Goal: Transaction & Acquisition: Purchase product/service

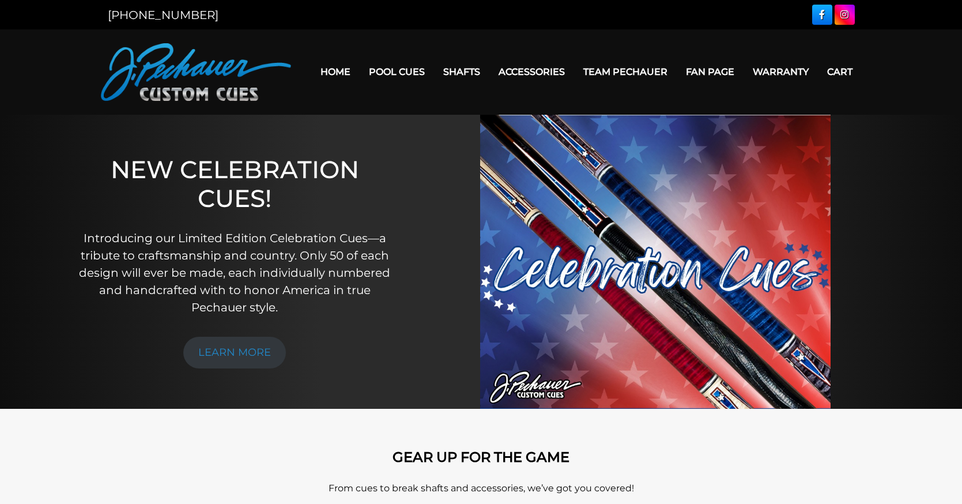
click at [677, 62] on link "Team Pechauer" at bounding box center [625, 71] width 103 height 29
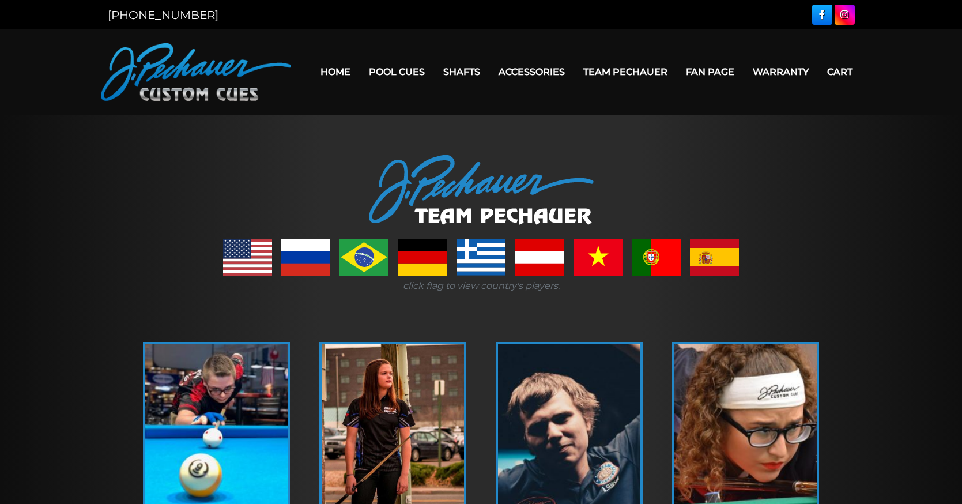
click at [744, 62] on link "Fan Page" at bounding box center [710, 71] width 67 height 29
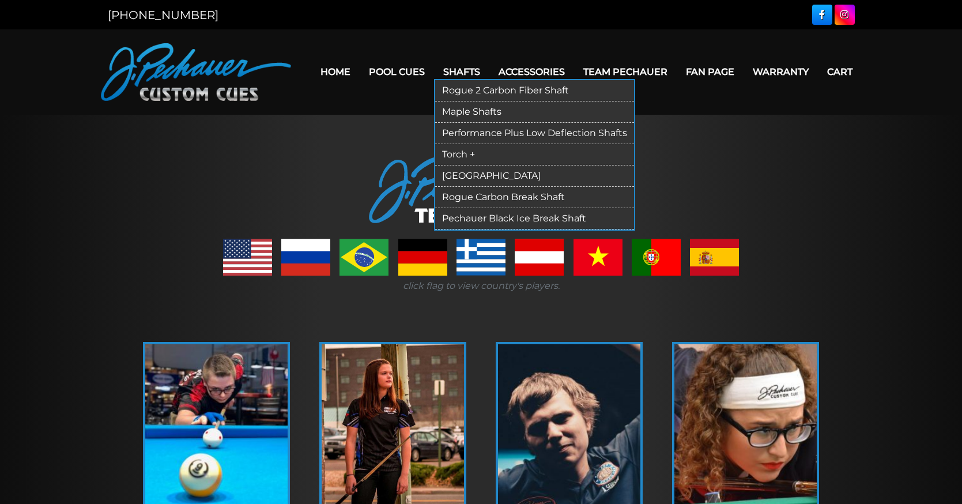
click at [491, 86] on link "Rogue 2 Carbon Fiber Shaft" at bounding box center [534, 90] width 199 height 21
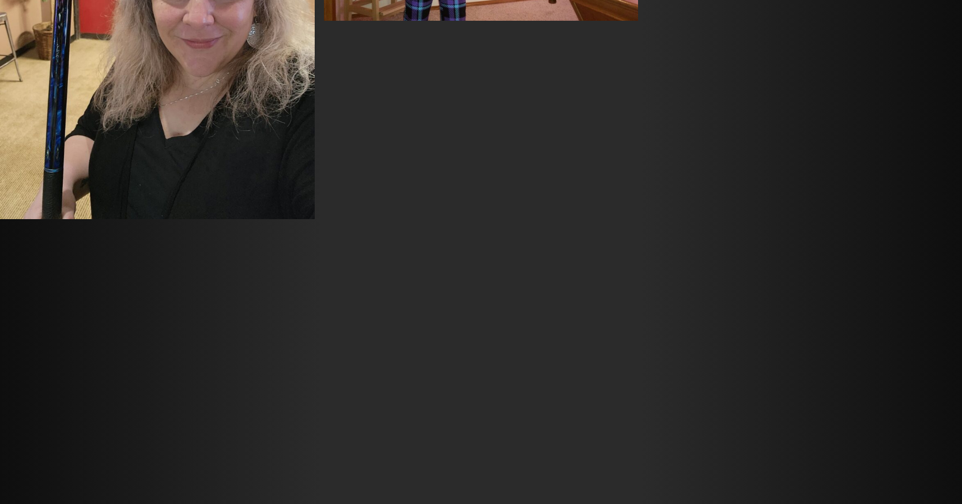
scroll to position [4111, 0]
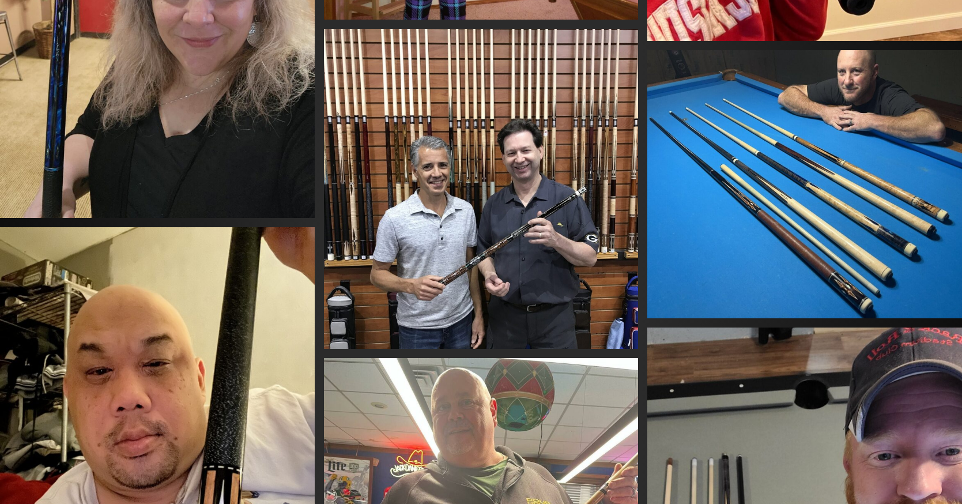
click at [496, 239] on img at bounding box center [481, 188] width 315 height 319
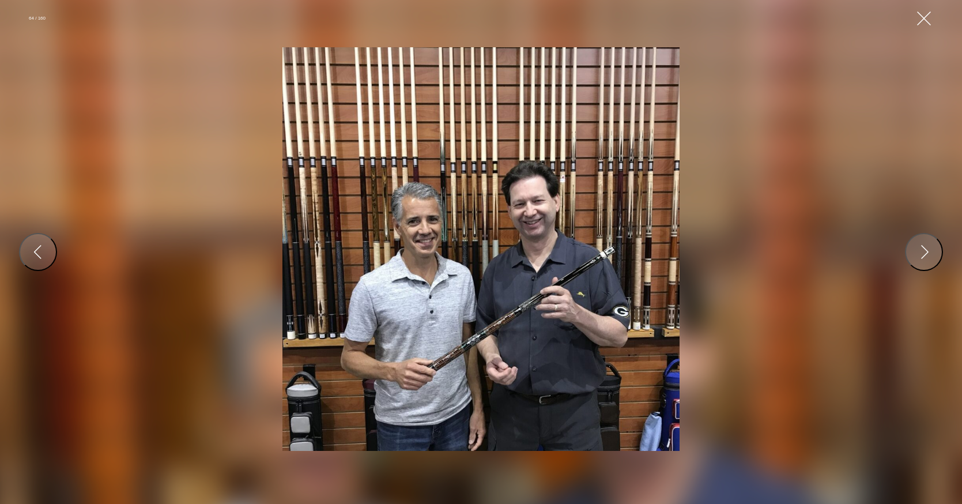
click at [494, 255] on img at bounding box center [481, 248] width 397 height 403
click at [923, 25] on button "Close Gallery" at bounding box center [924, 18] width 21 height 21
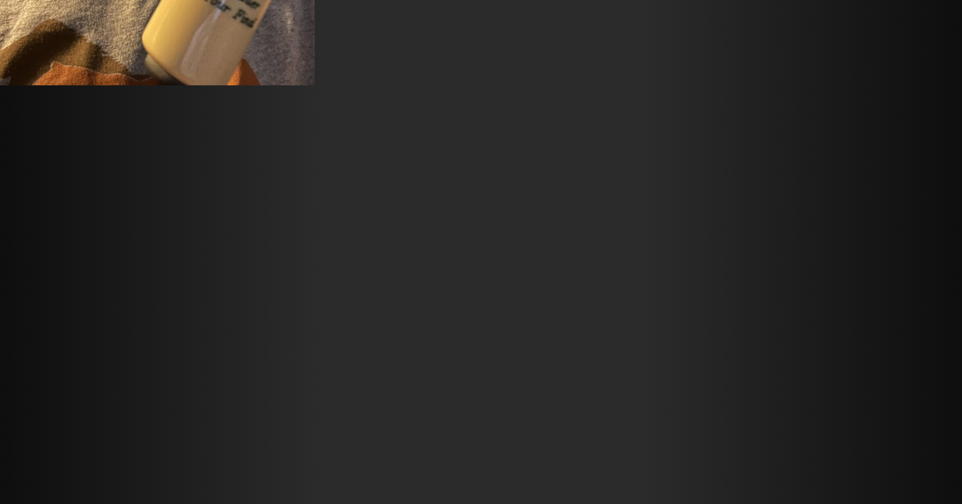
scroll to position [10007, 0]
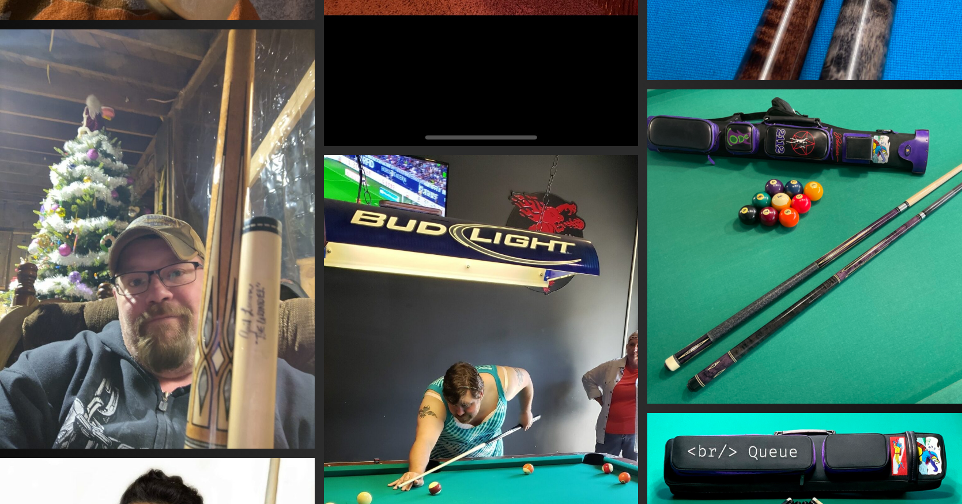
click at [257, 341] on img at bounding box center [157, 239] width 315 height 420
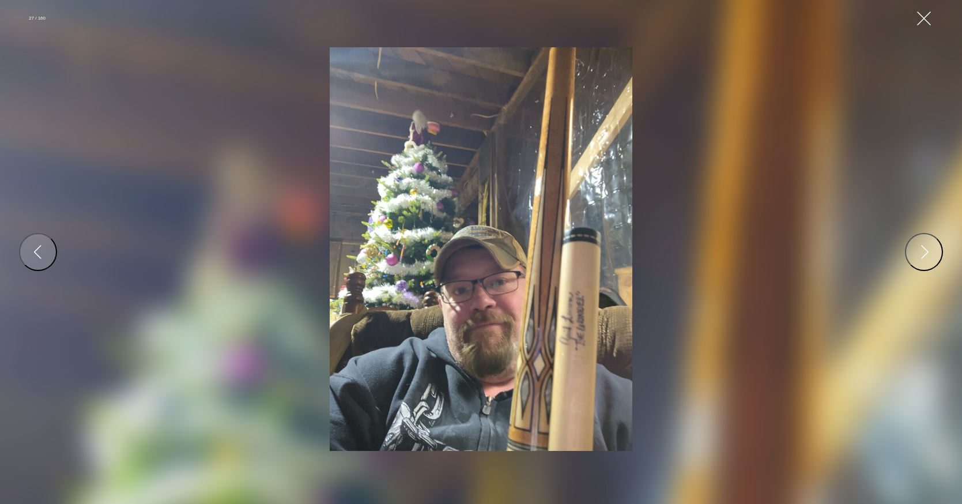
click at [500, 302] on img at bounding box center [481, 248] width 302 height 403
click at [924, 28] on button "Close Gallery" at bounding box center [924, 18] width 21 height 21
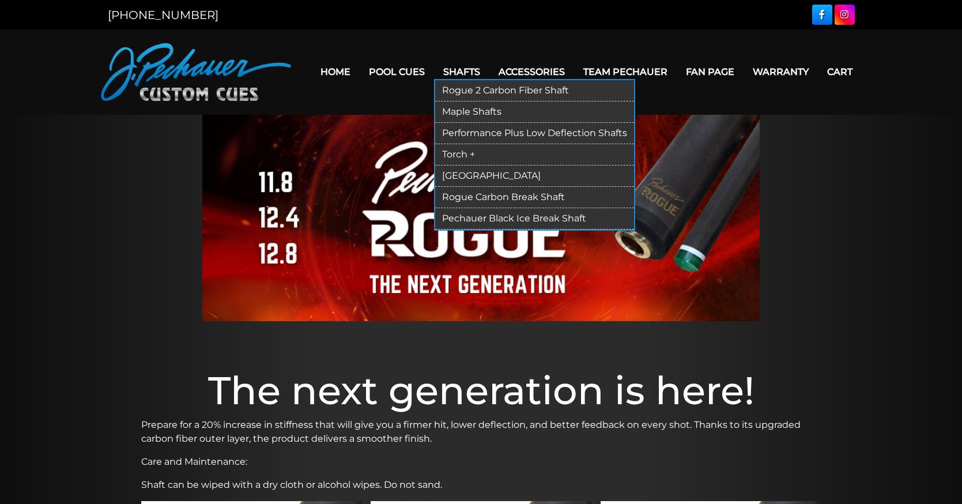
click at [495, 131] on link "Performance Plus Low Deflection Shafts" at bounding box center [534, 133] width 199 height 21
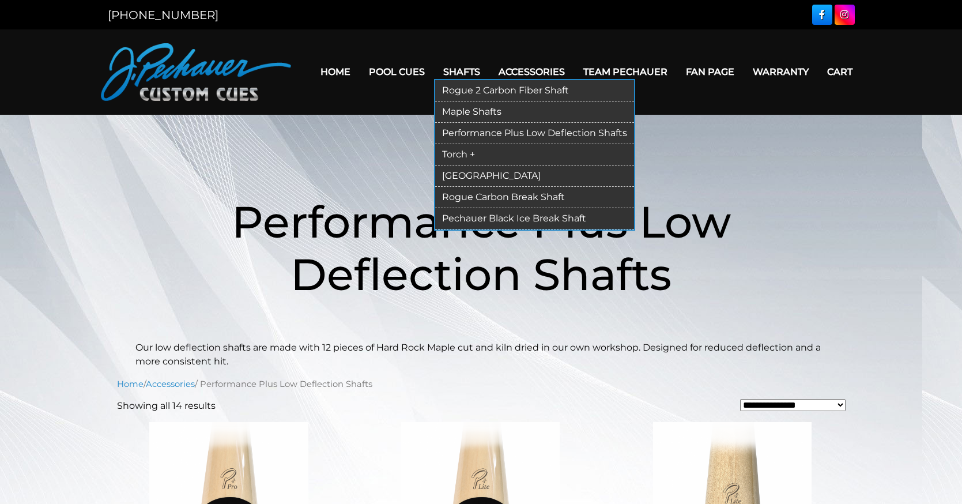
click at [476, 222] on link "Pechauer Black Ice Break Shaft" at bounding box center [534, 218] width 199 height 21
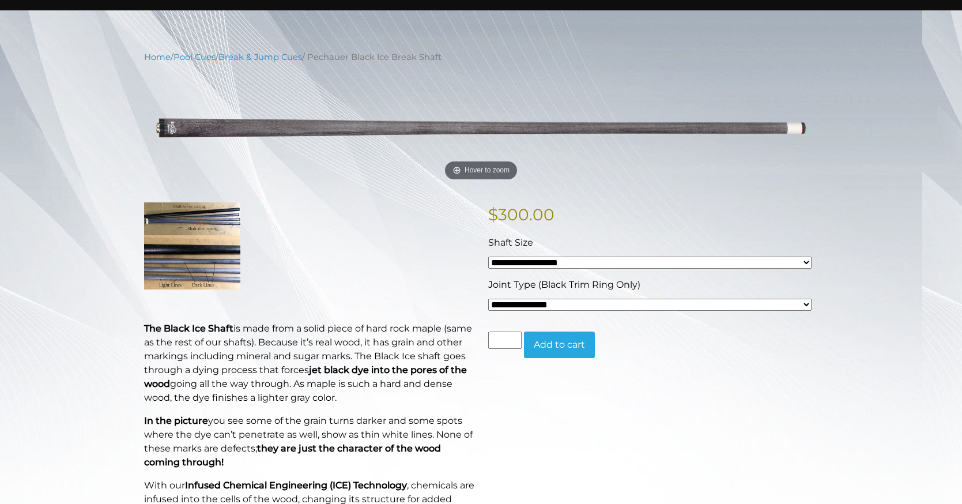
scroll to position [115, 0]
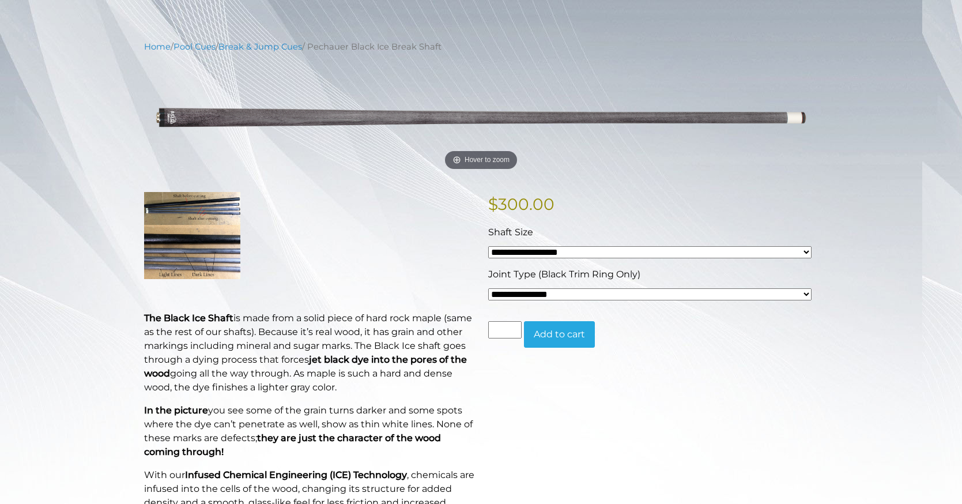
select select "*****"
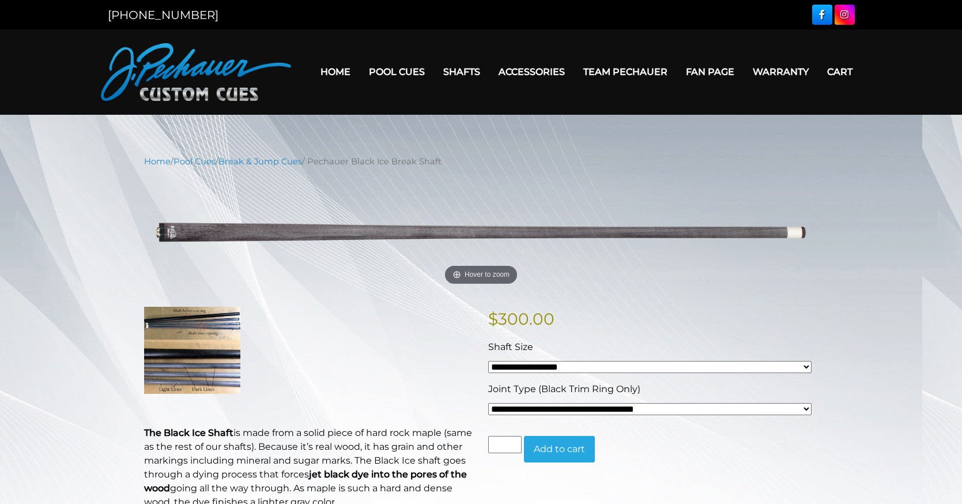
scroll to position [0, 0]
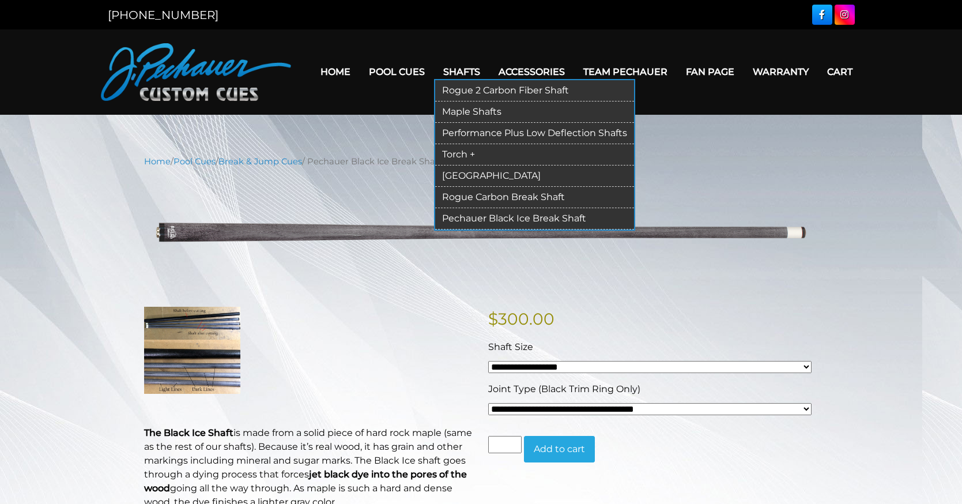
click at [512, 198] on link "Rogue Carbon Break Shaft" at bounding box center [534, 197] width 199 height 21
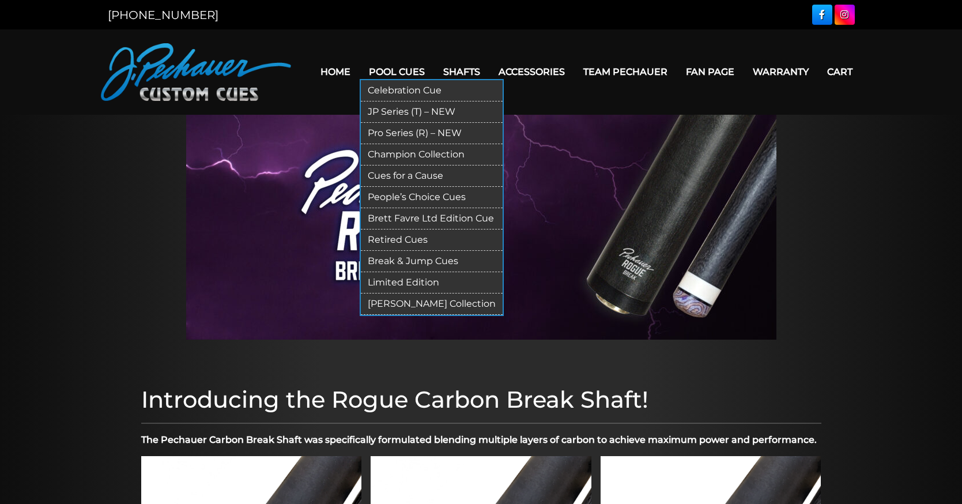
click at [434, 130] on link "Pro Series (R) – NEW" at bounding box center [432, 133] width 142 height 21
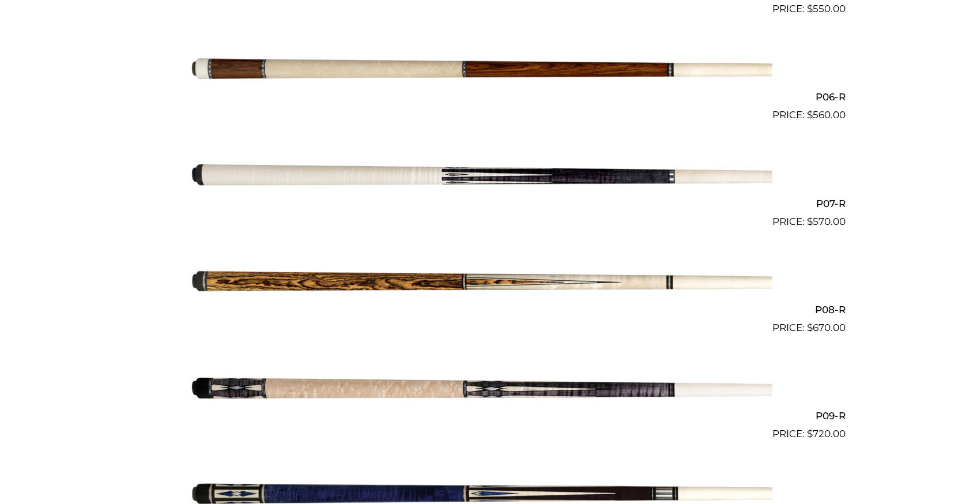
scroll to position [885, 0]
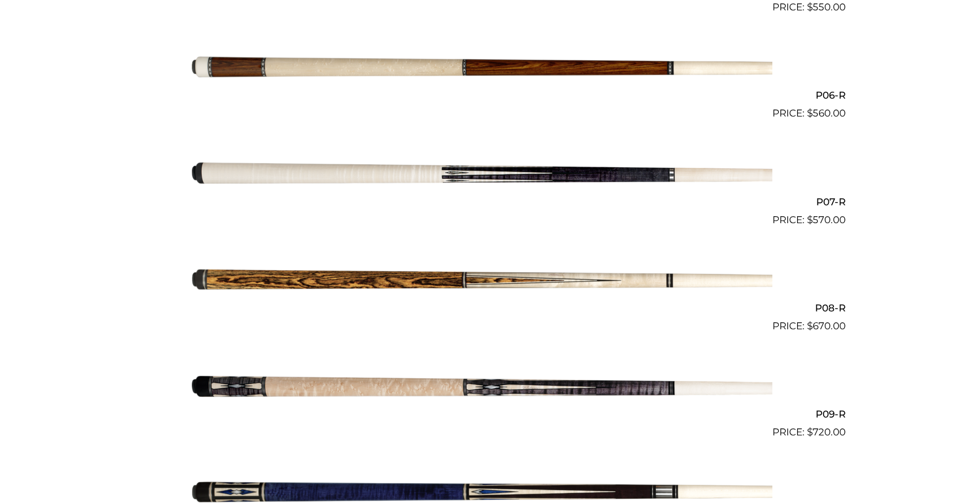
click at [419, 303] on img at bounding box center [481, 280] width 582 height 97
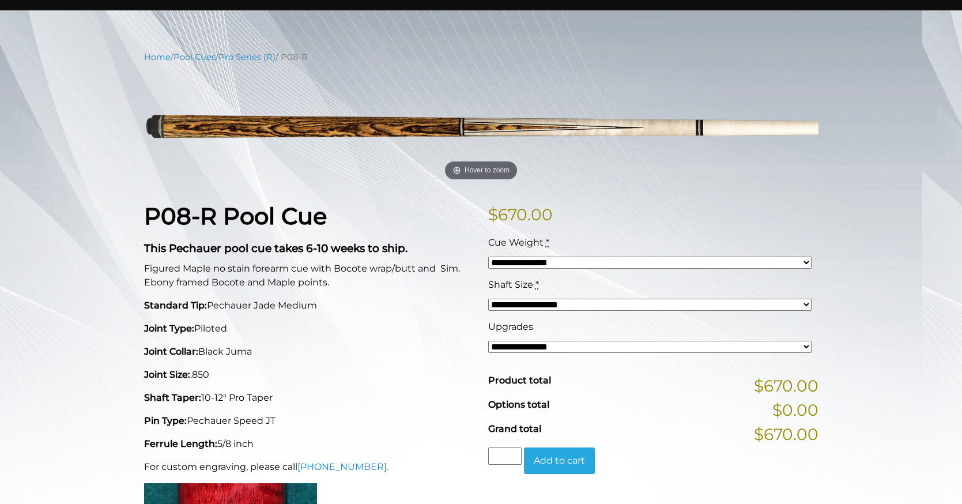
scroll to position [109, 0]
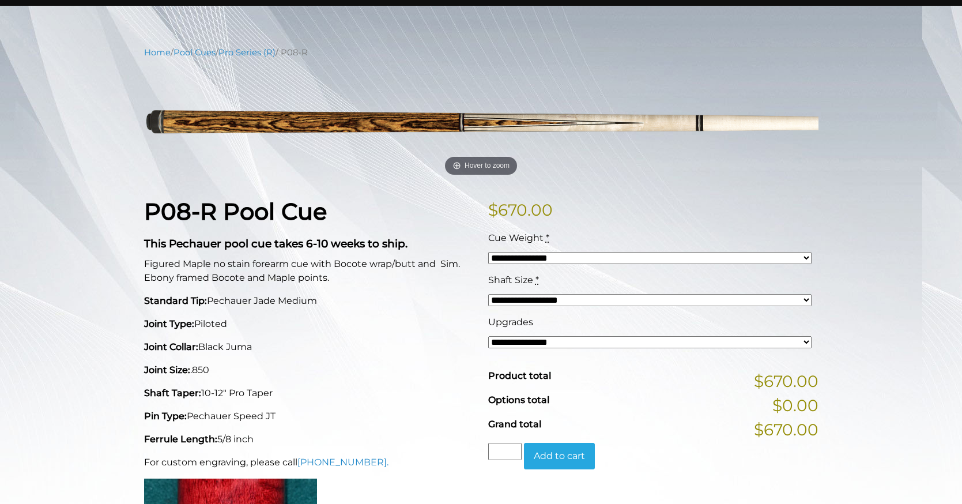
select select "*****"
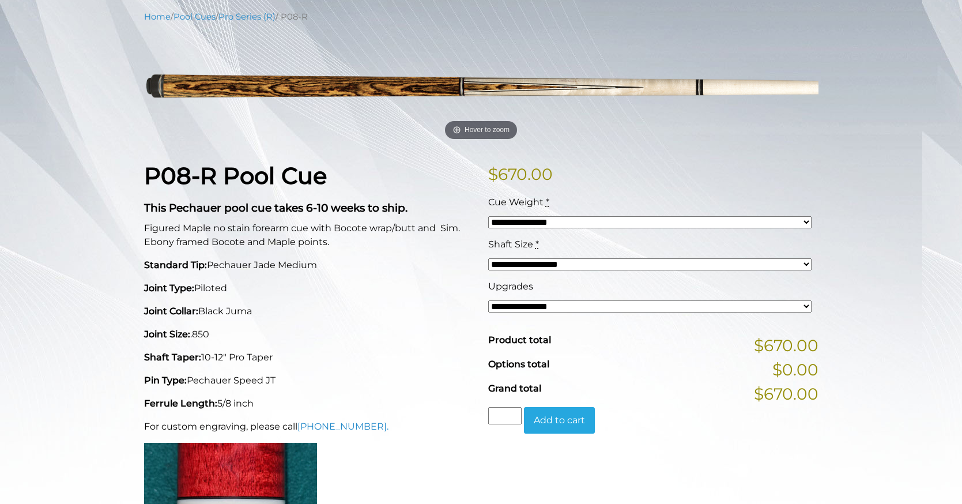
select select "*****"
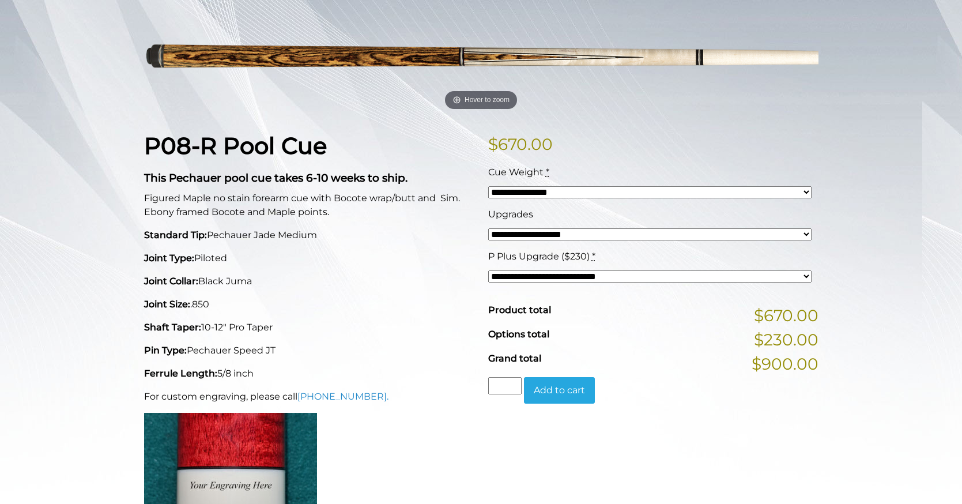
scroll to position [176, 0]
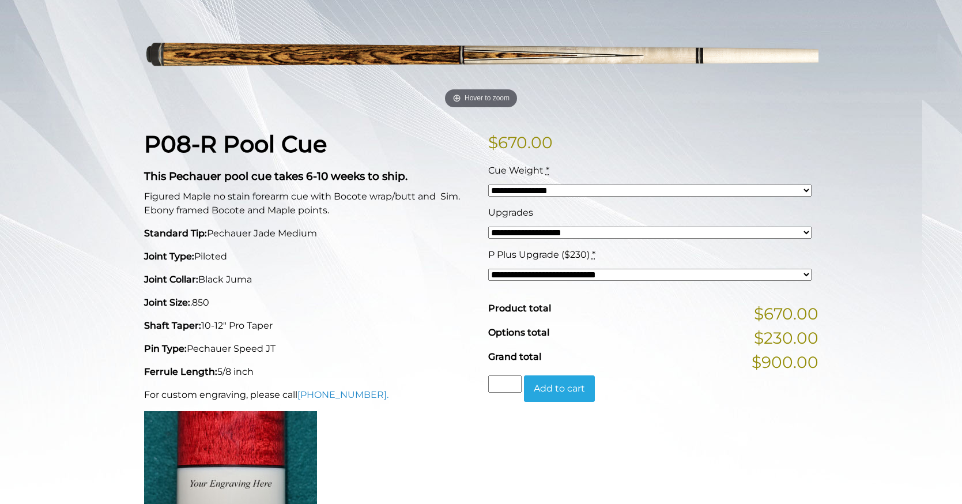
select select "*****"
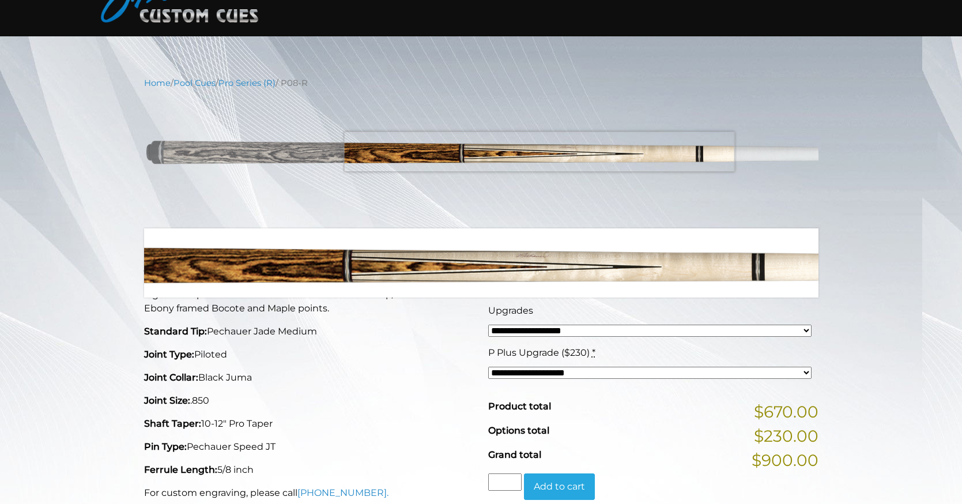
scroll to position [80, 0]
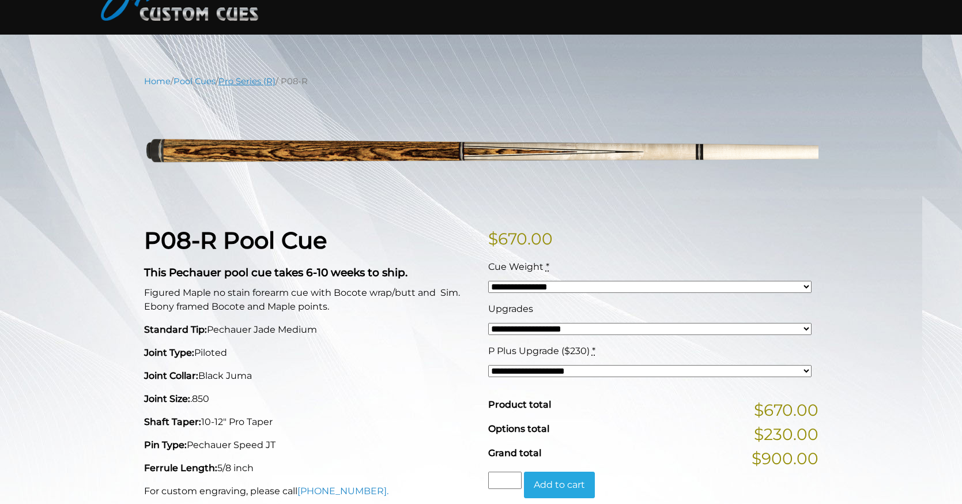
click at [276, 86] on link "Pro Series (R)" at bounding box center [247, 81] width 57 height 10
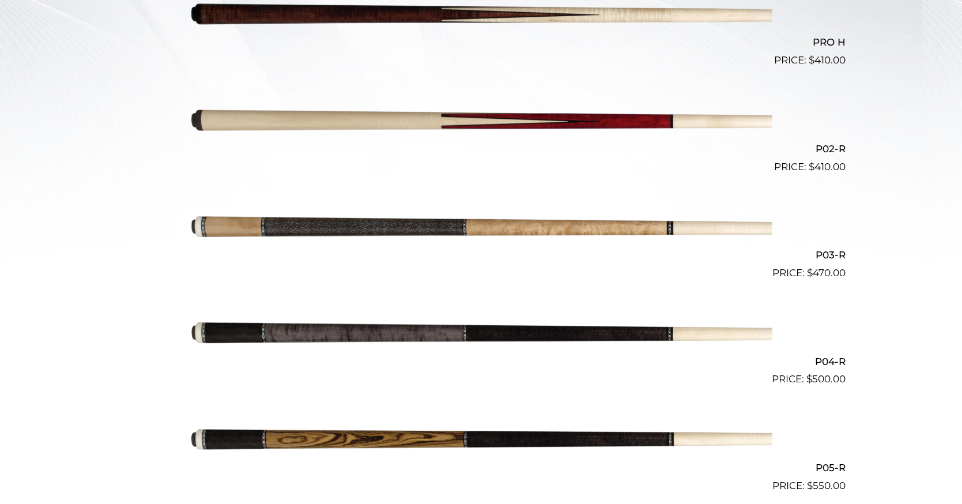
scroll to position [408, 0]
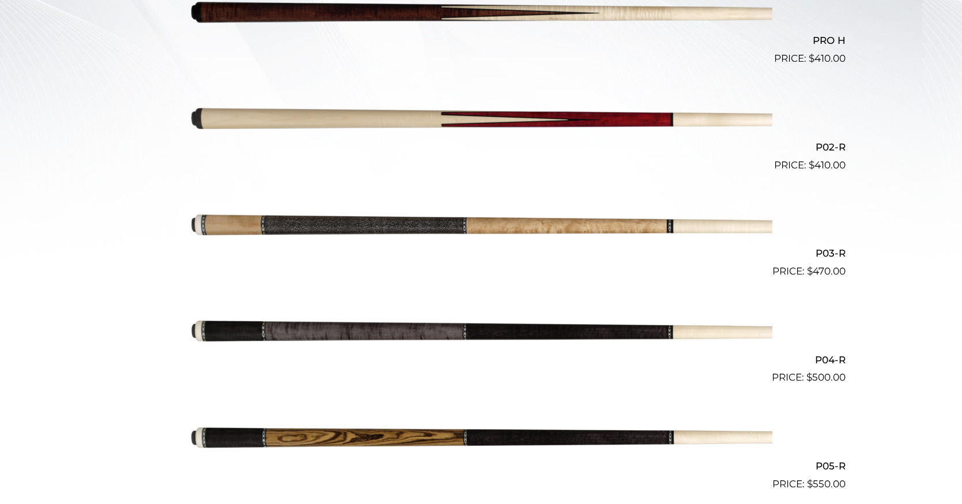
click at [611, 240] on img at bounding box center [481, 226] width 582 height 97
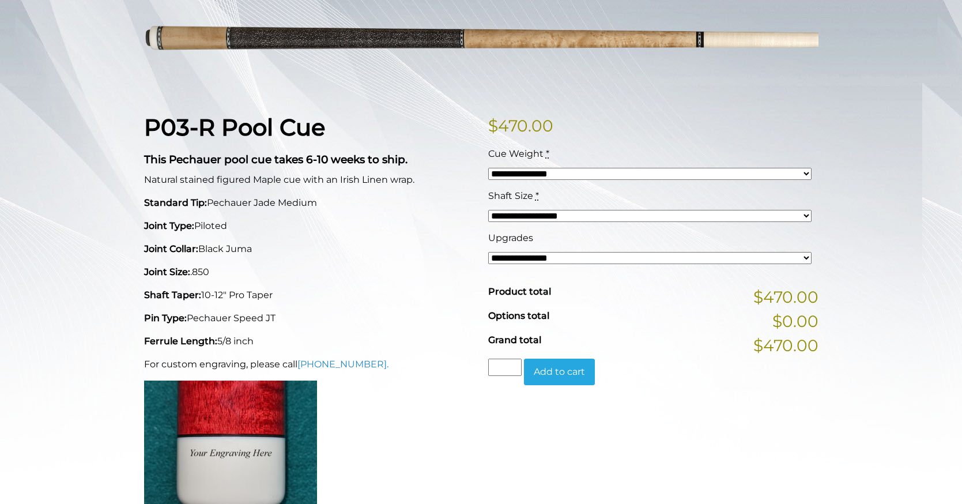
scroll to position [191, 0]
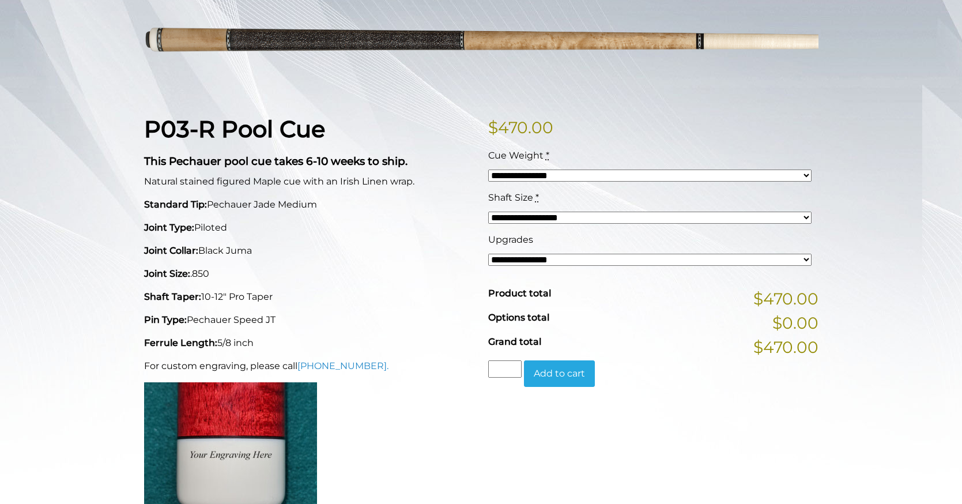
select select "*****"
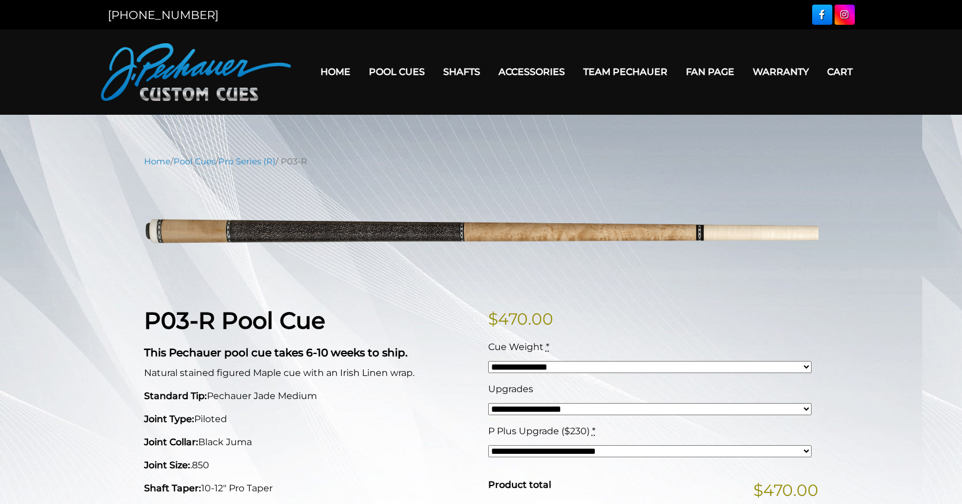
scroll to position [0, 0]
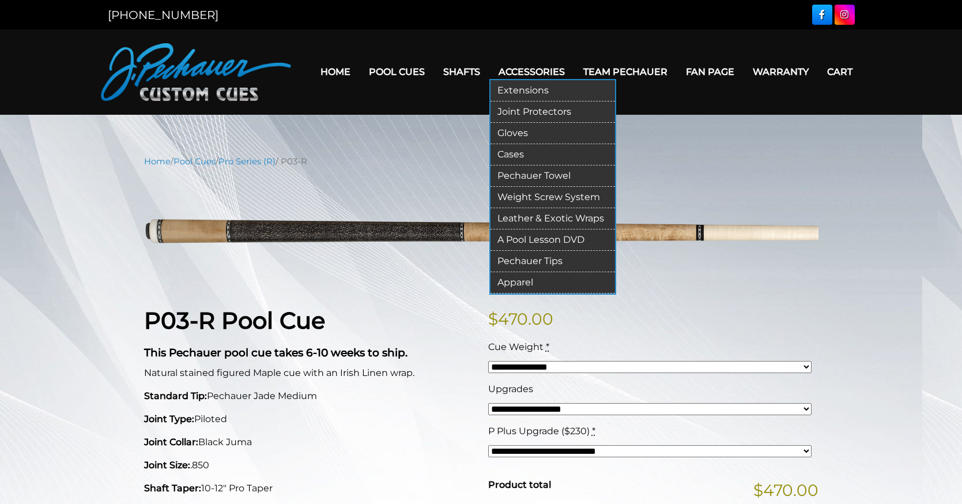
click at [571, 222] on link "Leather & Exotic Wraps" at bounding box center [553, 218] width 125 height 21
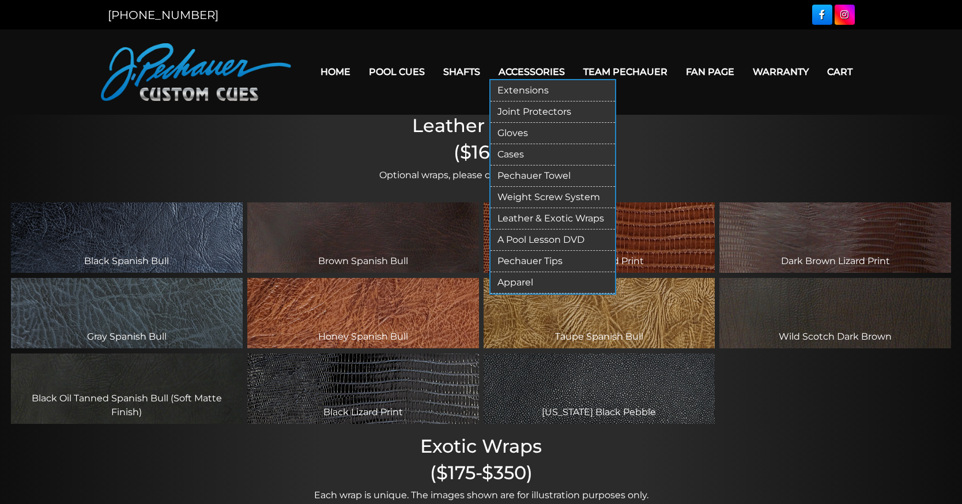
click at [550, 178] on link "Pechauer Towel" at bounding box center [553, 175] width 125 height 21
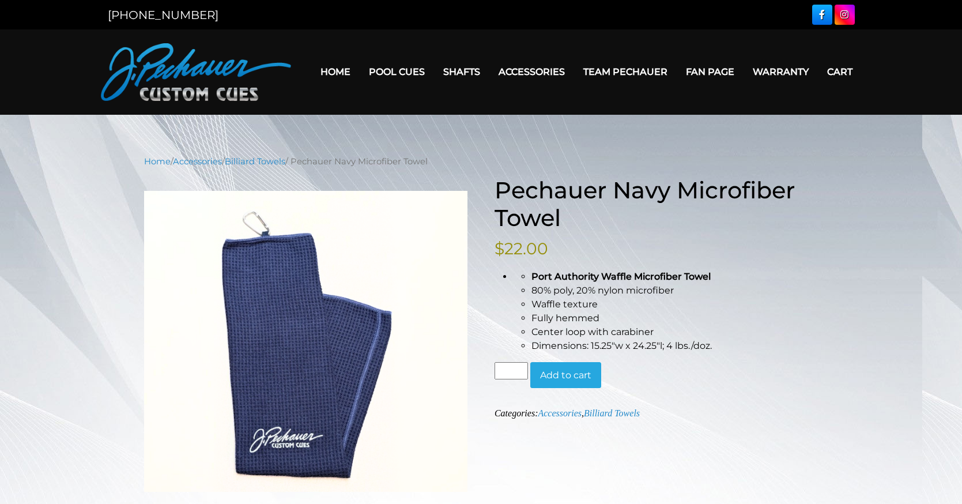
click at [325, 63] on link "Home" at bounding box center [335, 71] width 48 height 29
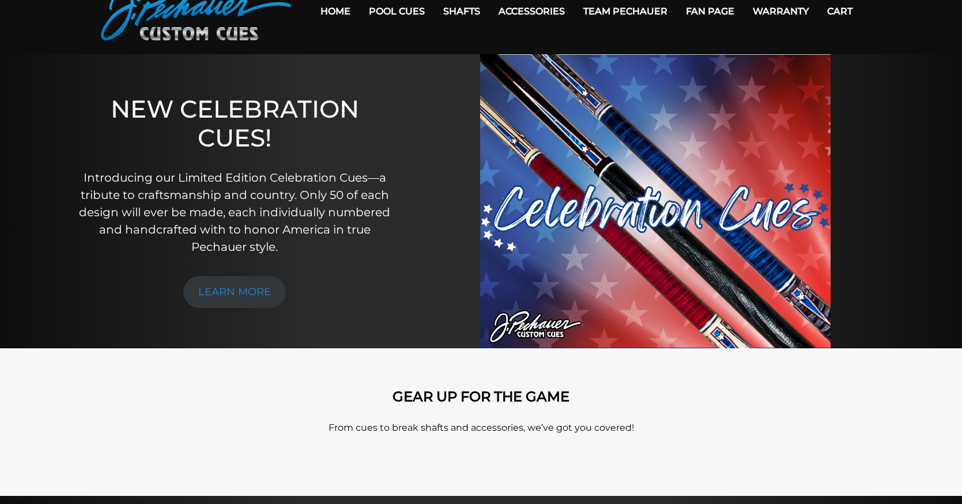
scroll to position [64, 0]
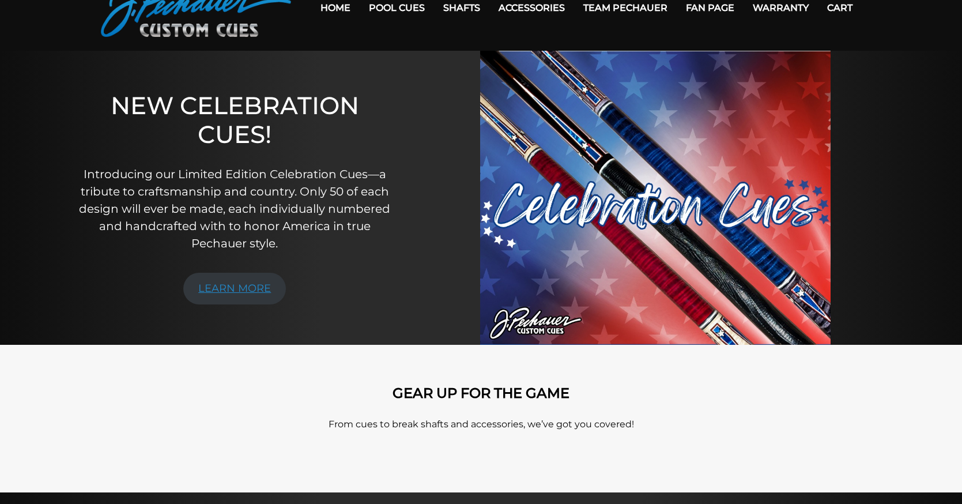
click at [245, 291] on link "LEARN MORE" at bounding box center [234, 289] width 103 height 32
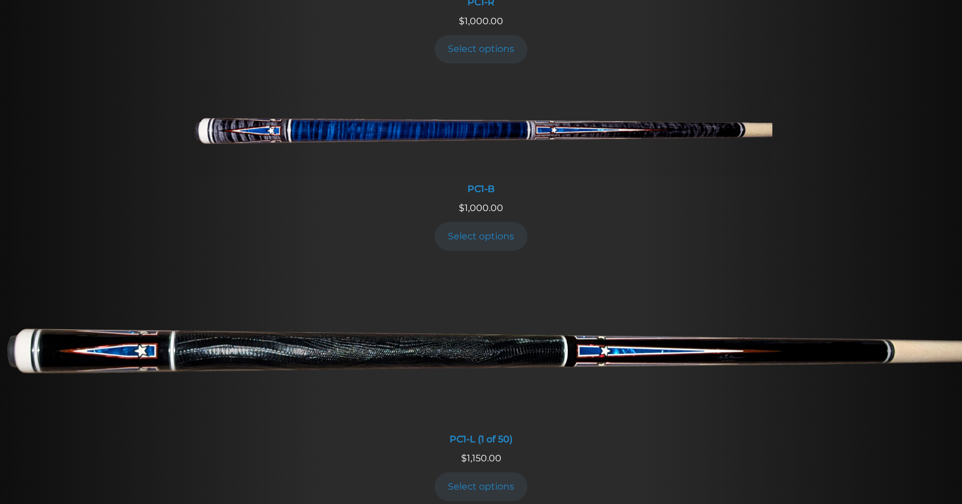
scroll to position [637, 0]
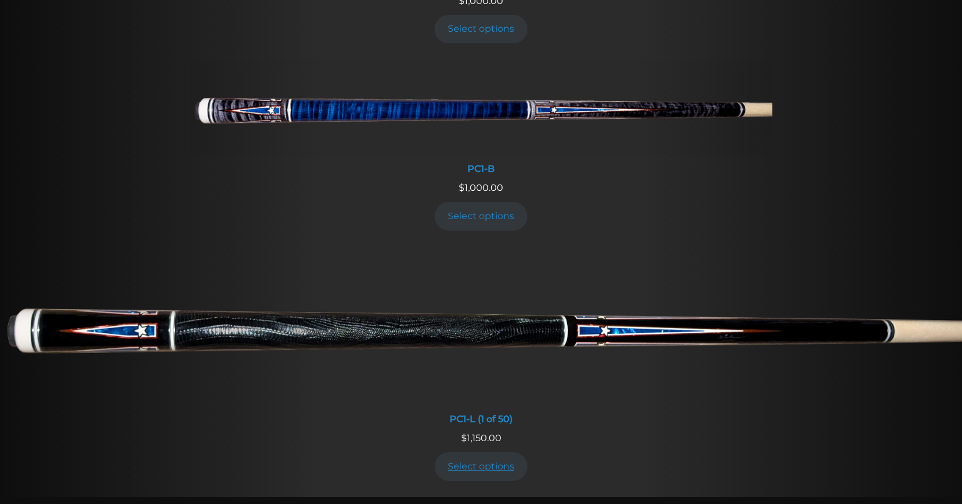
click at [491, 452] on link "Select options" at bounding box center [481, 466] width 93 height 28
click at [436, 125] on img at bounding box center [481, 107] width 582 height 97
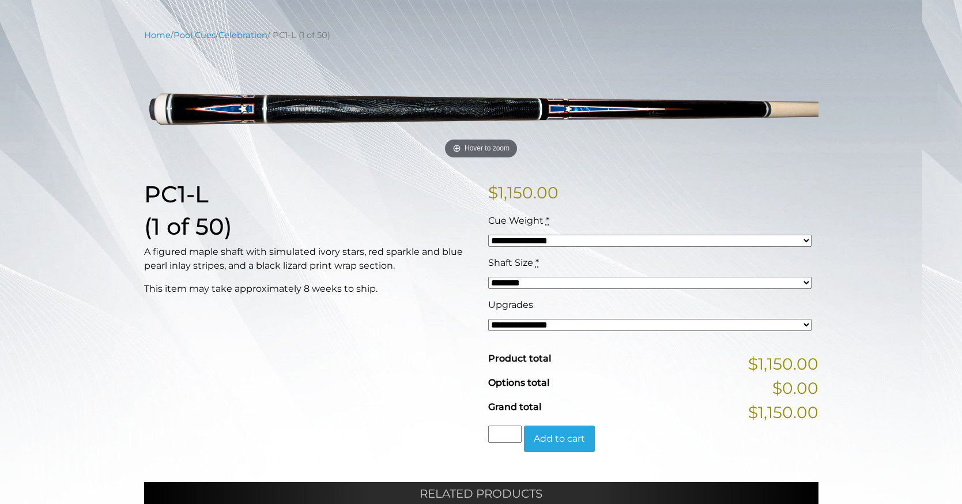
scroll to position [129, 0]
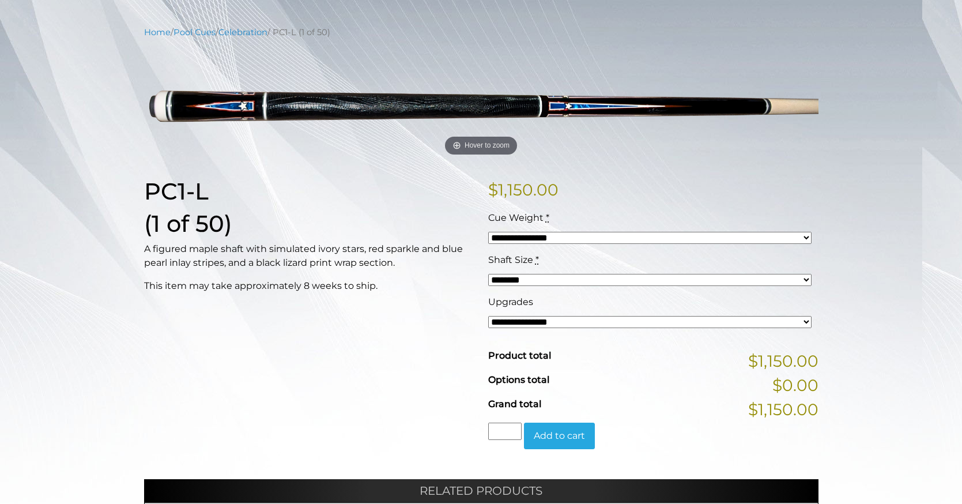
select select "*****"
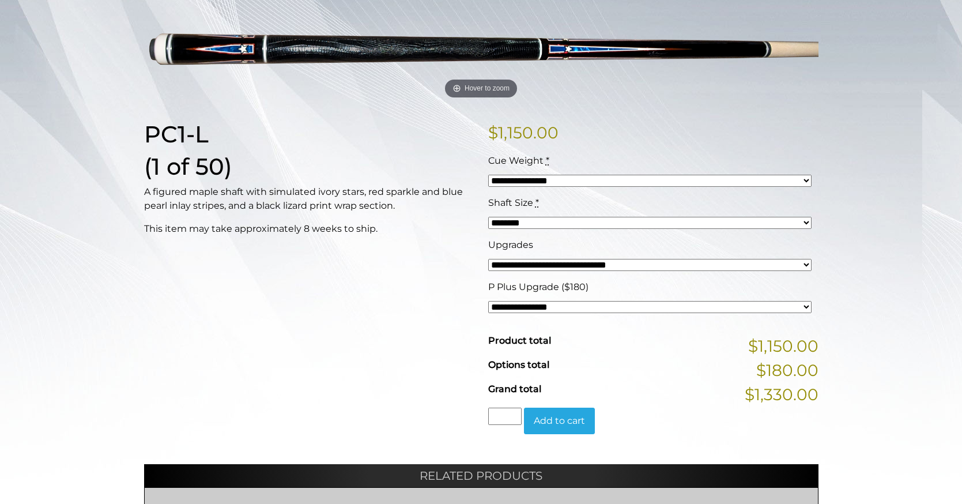
scroll to position [187, 0]
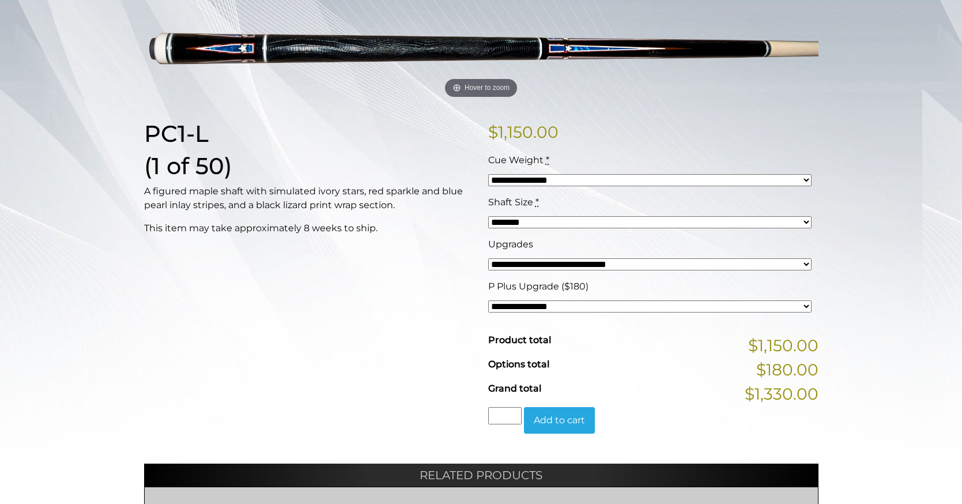
select select "*****"
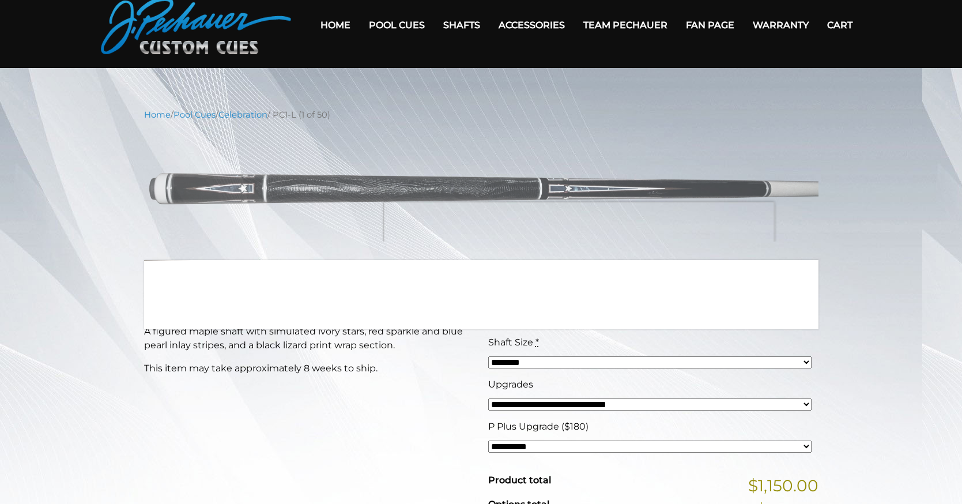
scroll to position [50, 0]
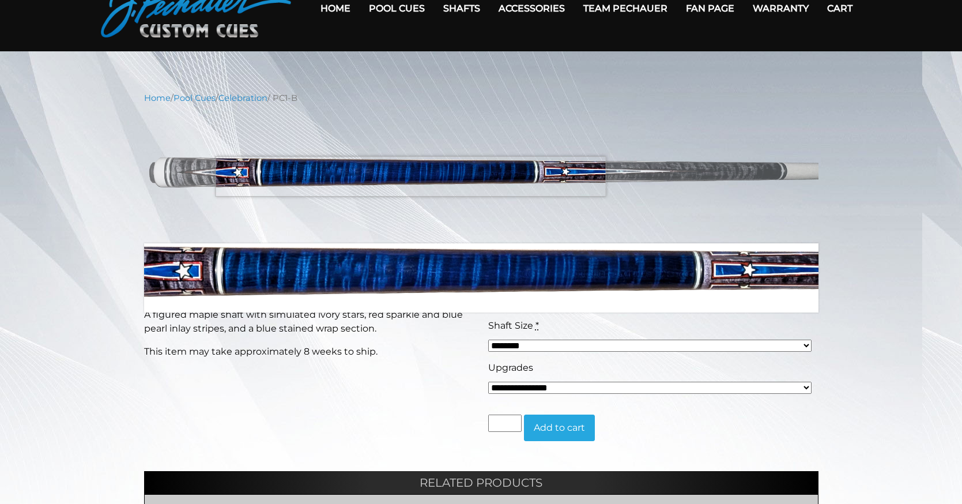
scroll to position [83, 0]
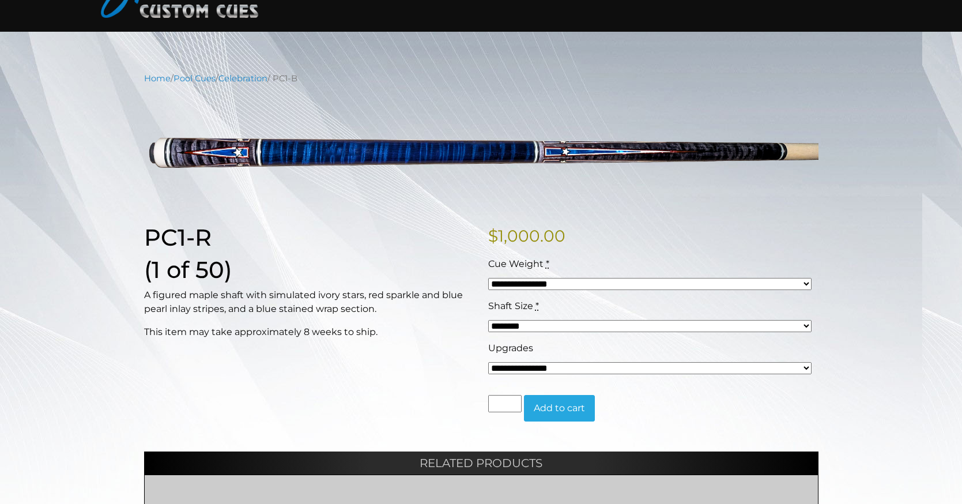
select select "*****"
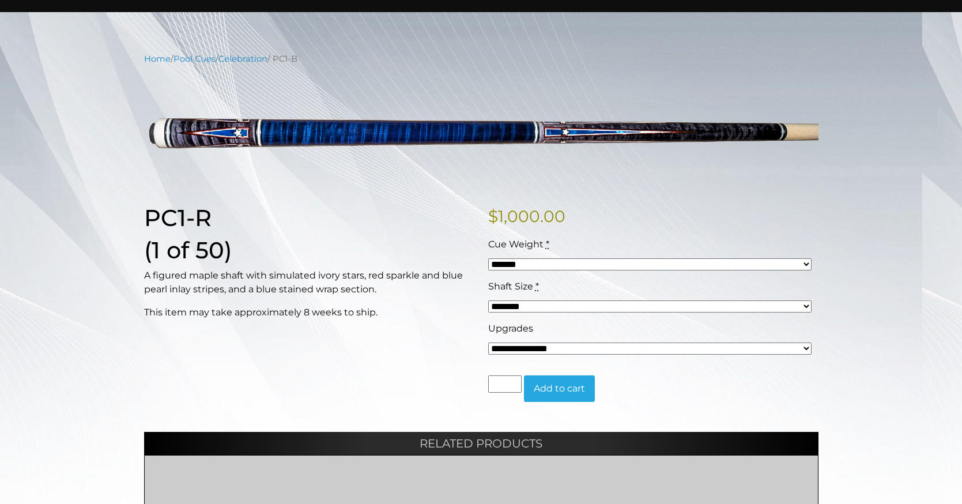
scroll to position [106, 0]
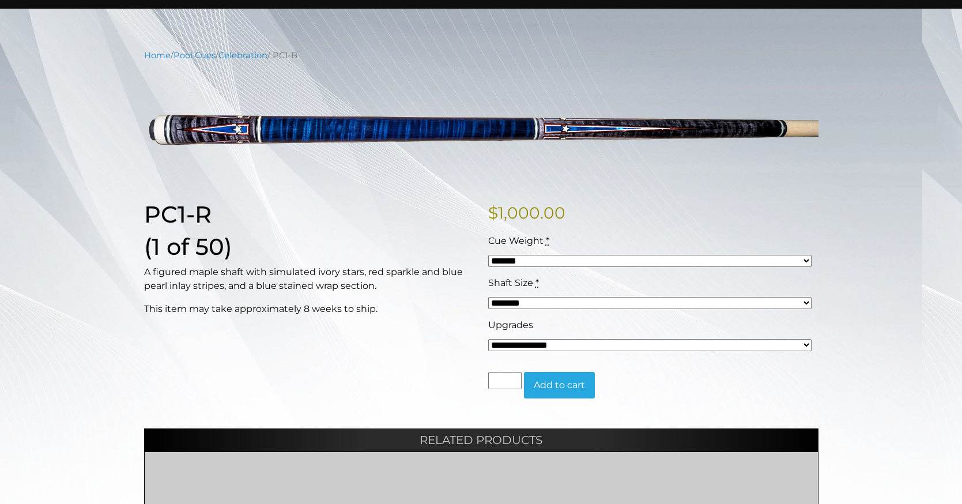
select select "*****"
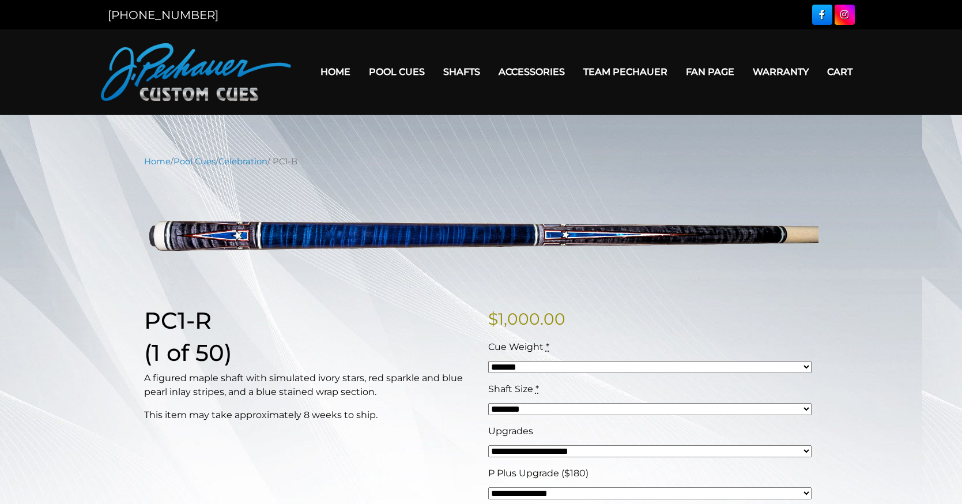
scroll to position [0, 0]
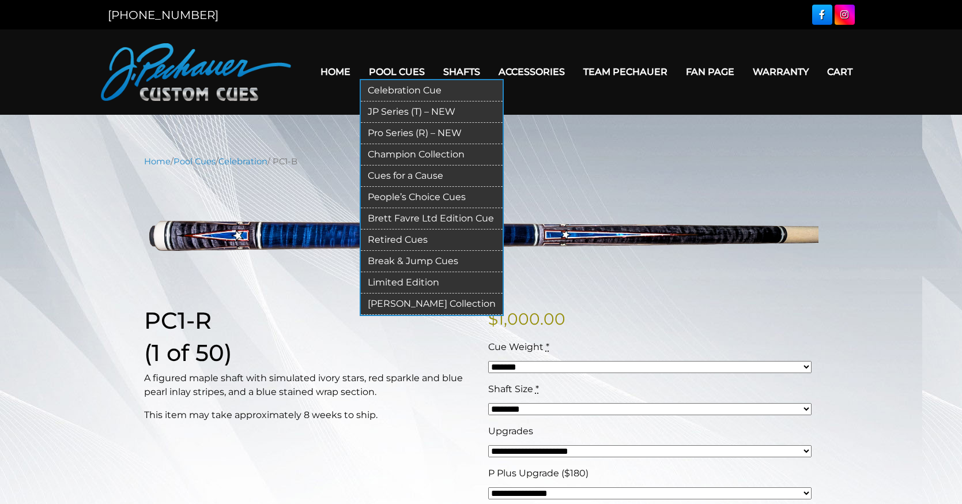
click at [379, 153] on link "Champion Collection" at bounding box center [432, 154] width 142 height 21
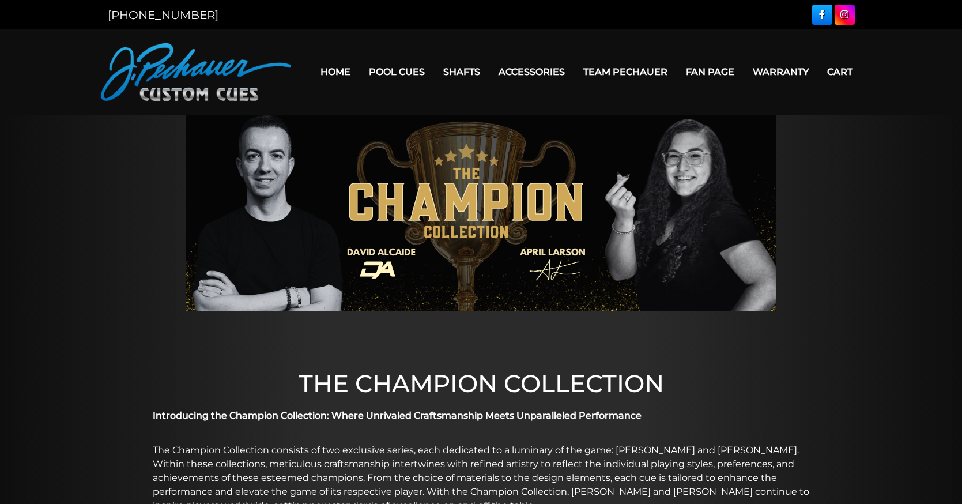
click at [744, 81] on link "Warranty" at bounding box center [781, 71] width 74 height 29
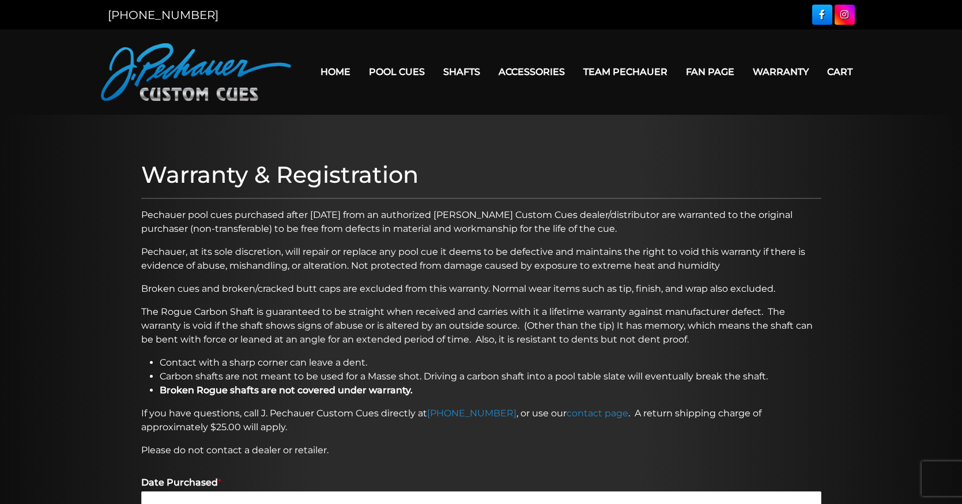
click at [818, 81] on link "Cart" at bounding box center [840, 71] width 44 height 29
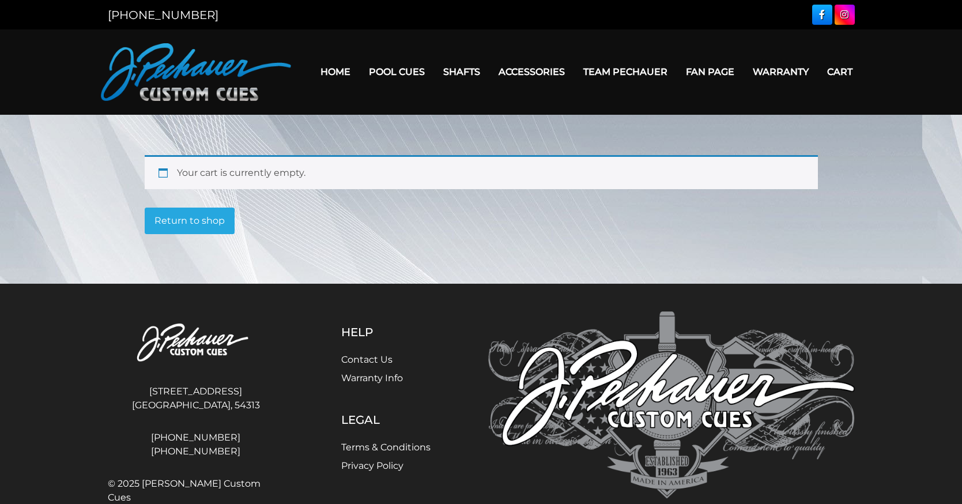
click at [312, 65] on link "Home" at bounding box center [335, 71] width 48 height 29
